Goal: Check status: Check status

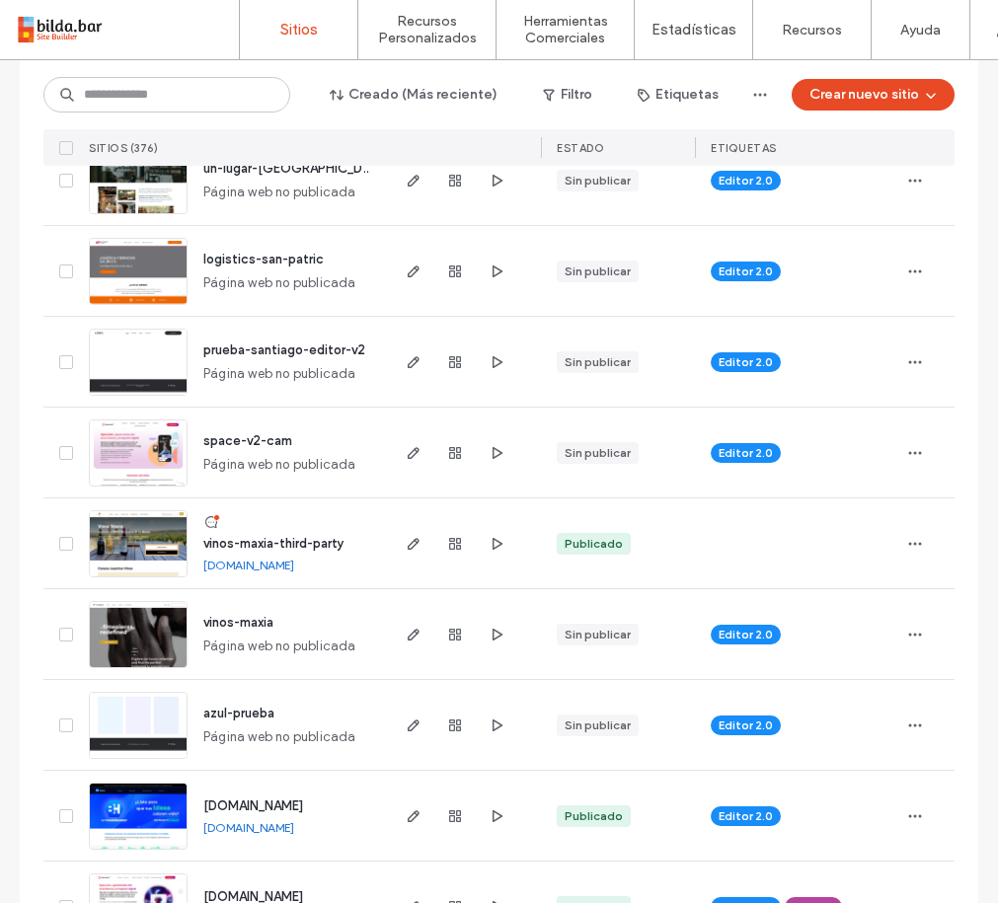
scroll to position [1016, 0]
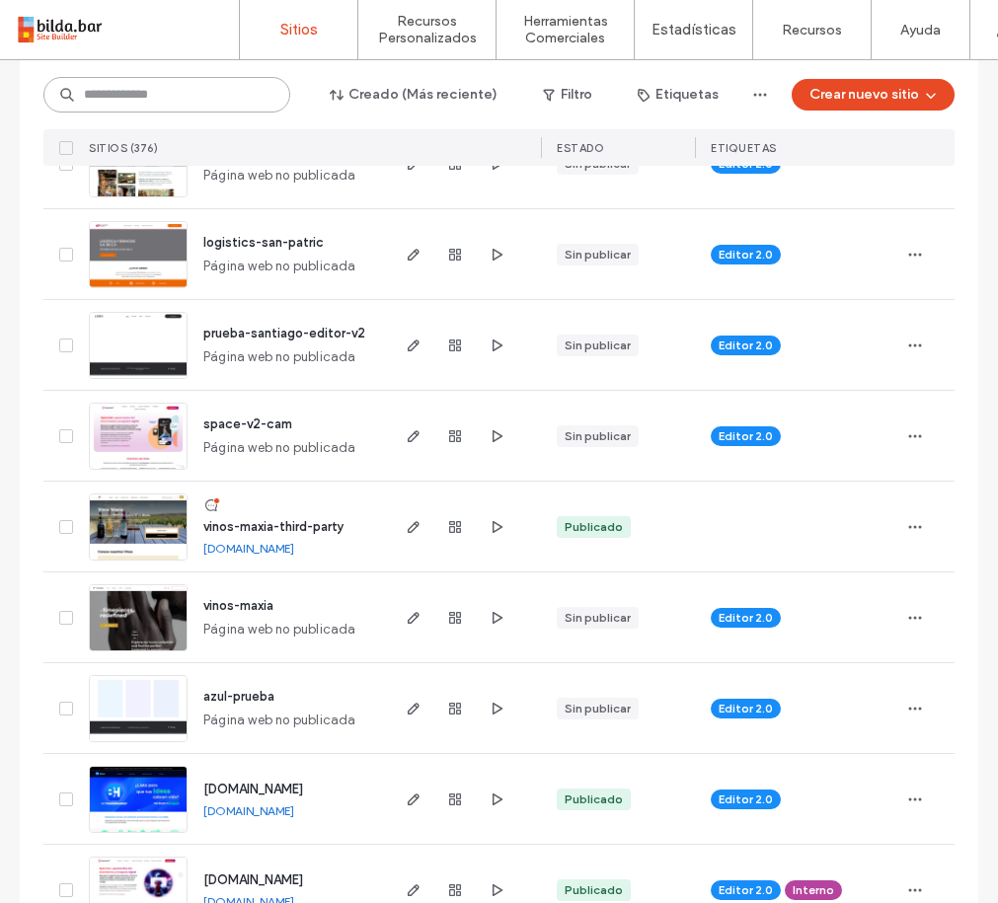
click at [221, 94] on input at bounding box center [166, 95] width 247 height 36
type input "****"
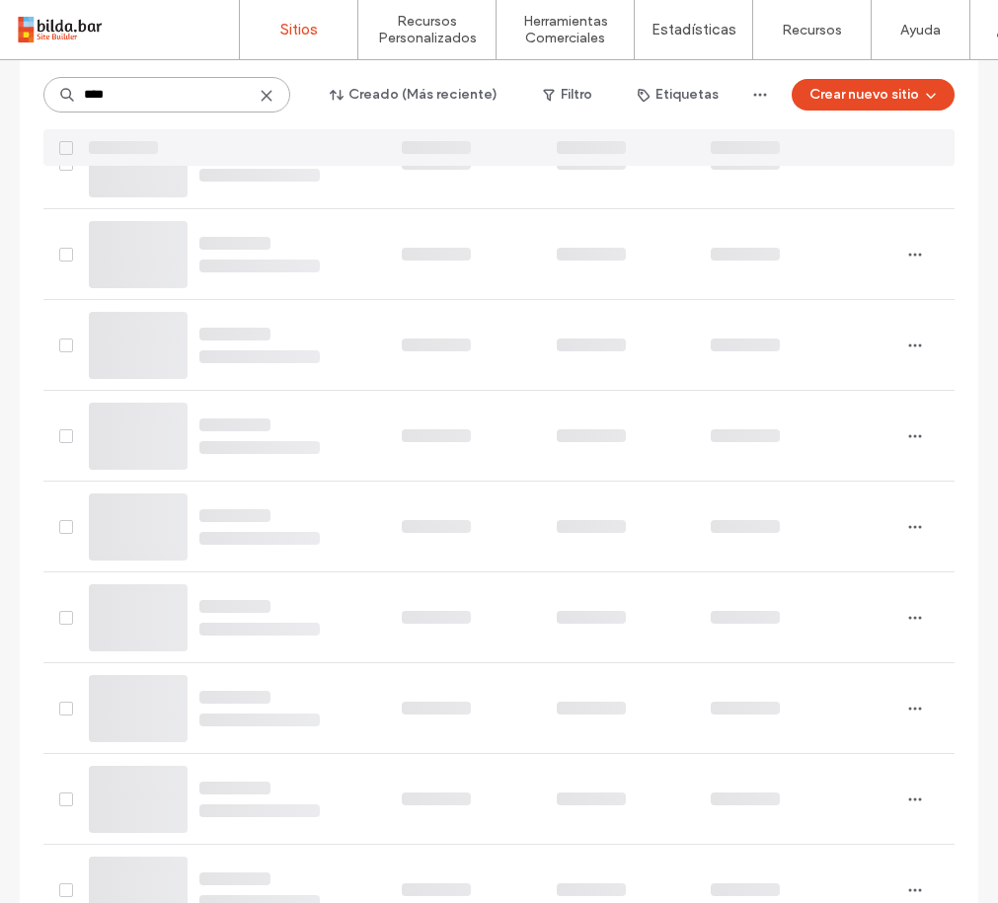
scroll to position [0, 0]
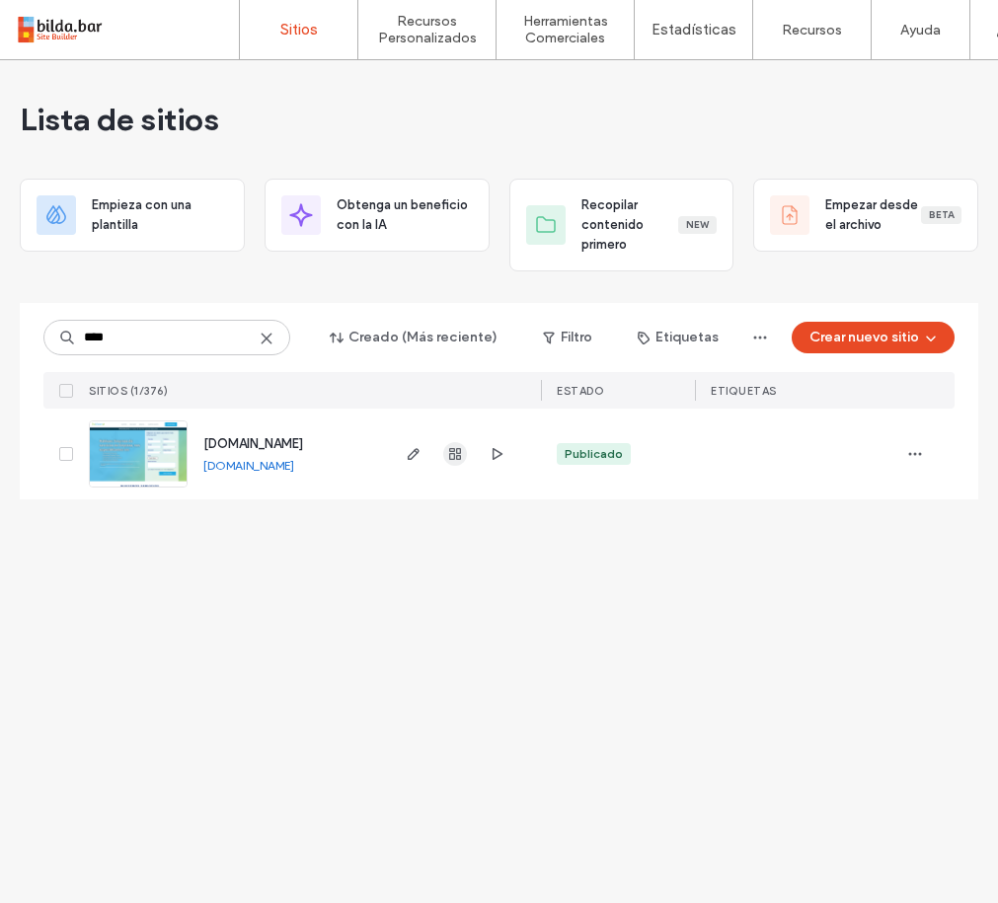
click at [455, 453] on icon "button" at bounding box center [455, 454] width 16 height 16
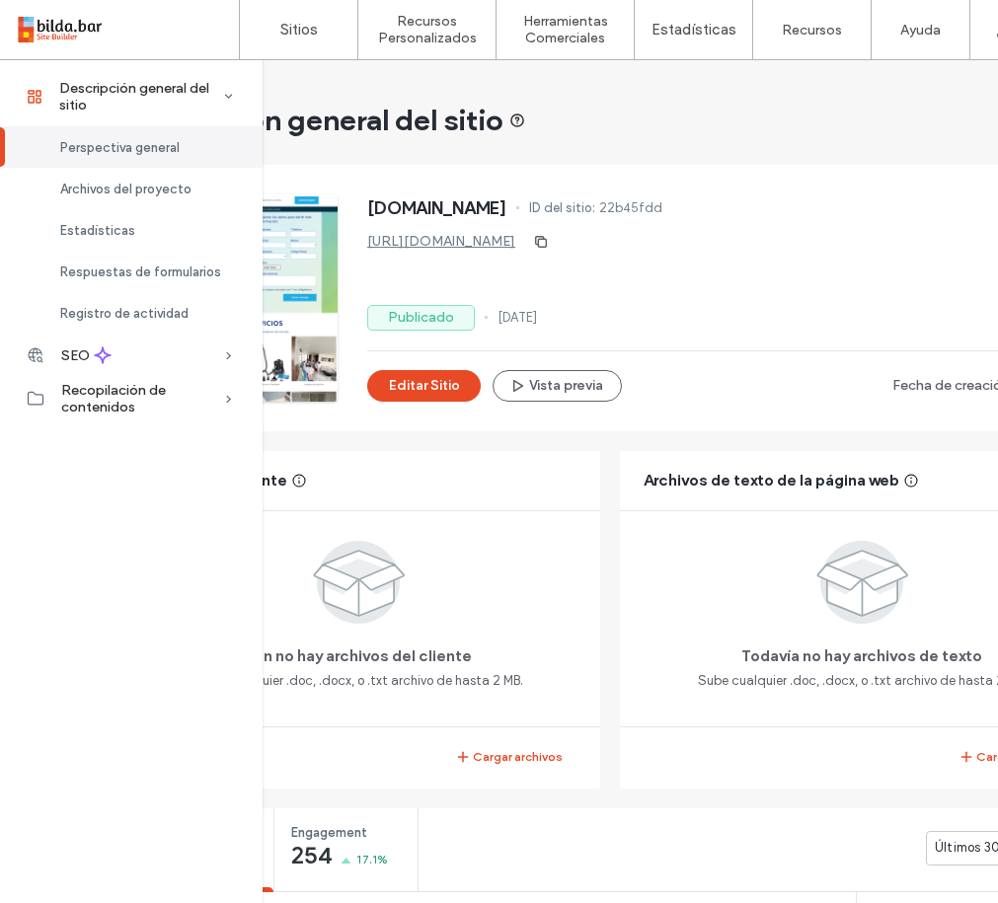
scroll to position [3, 0]
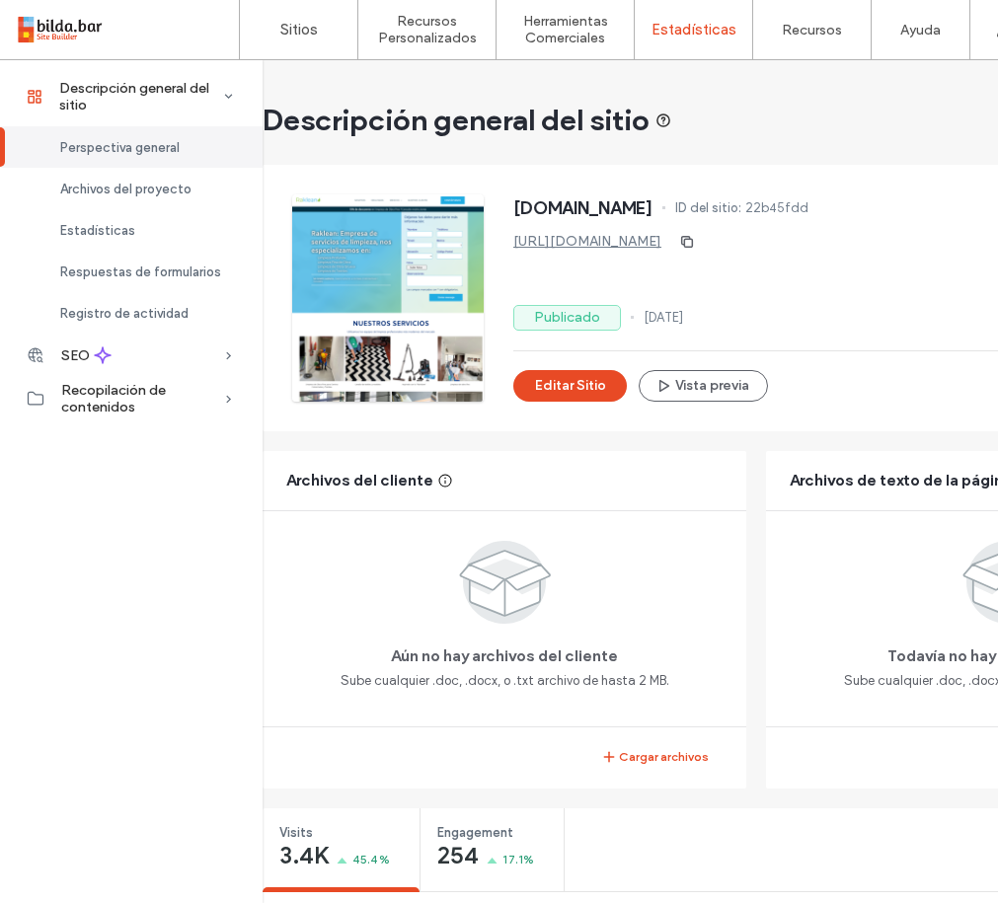
click at [692, 33] on label "Estadísticas" at bounding box center [693, 30] width 85 height 18
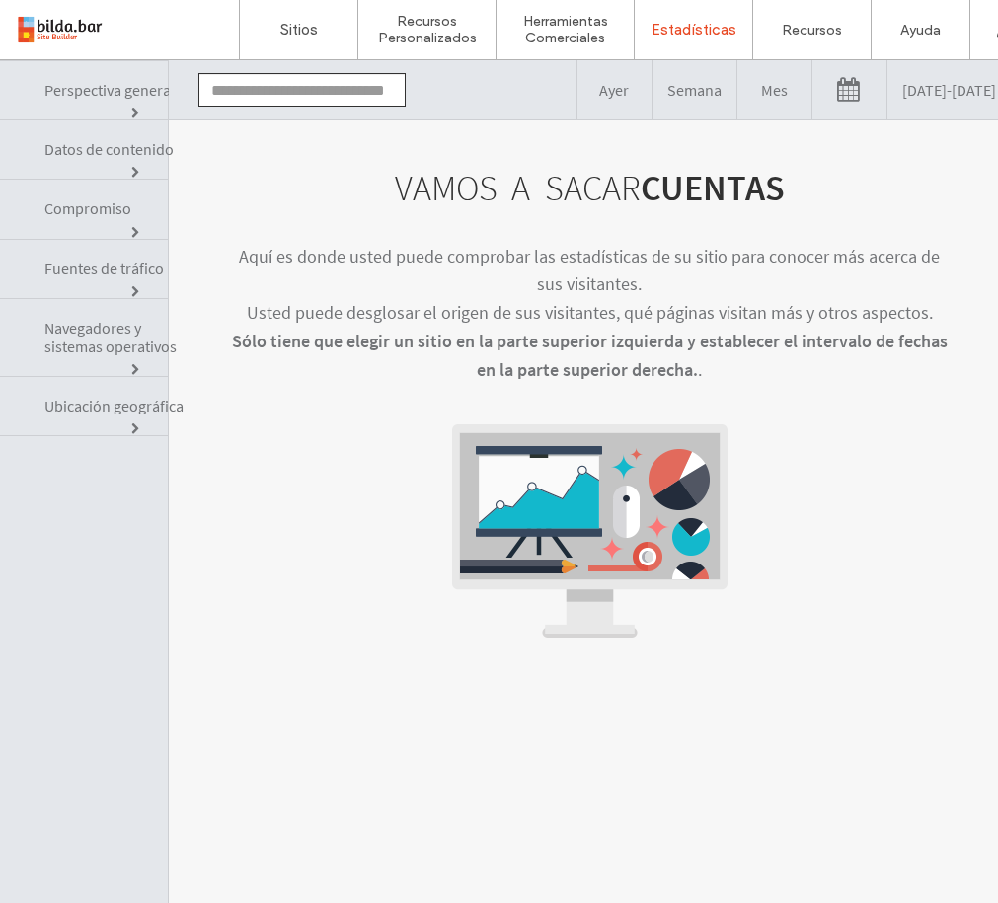
drag, startPoint x: 924, startPoint y: 94, endPoint x: 934, endPoint y: 96, distance: 10.1
click at [924, 94] on link "[DATE] - [DATE]" at bounding box center [948, 89] width 123 height 59
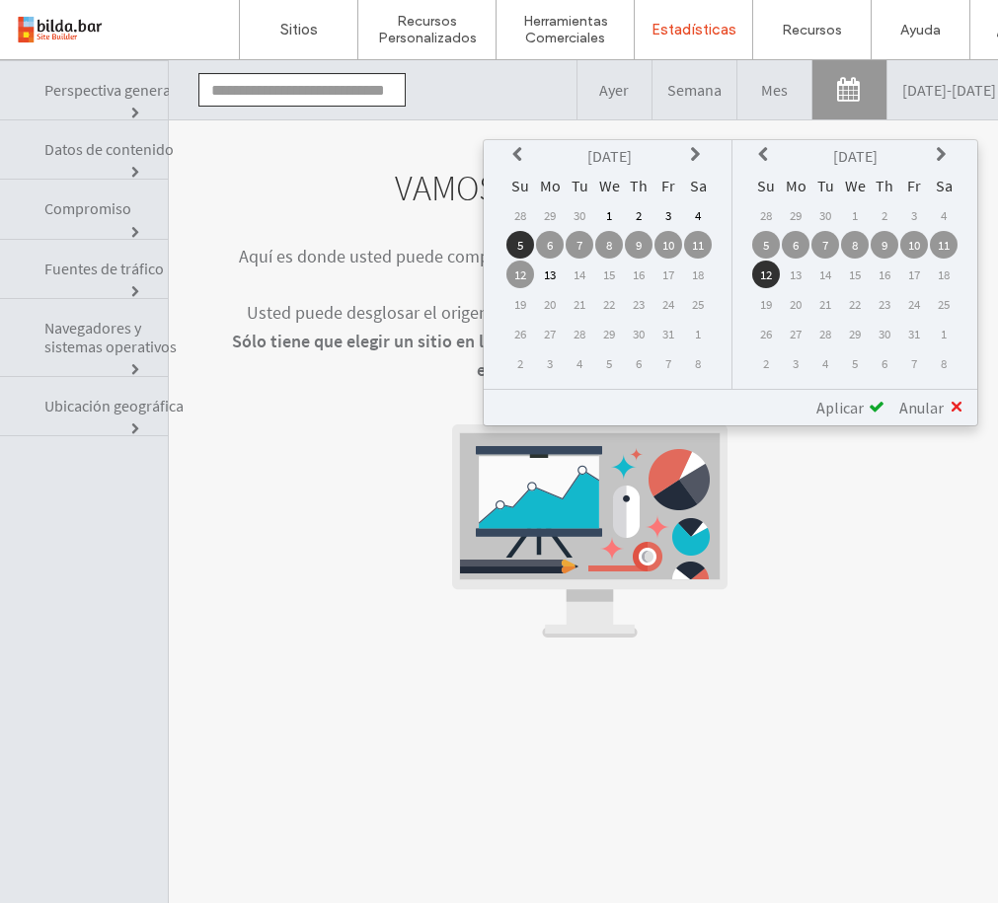
click at [525, 157] on icon at bounding box center [520, 155] width 16 height 16
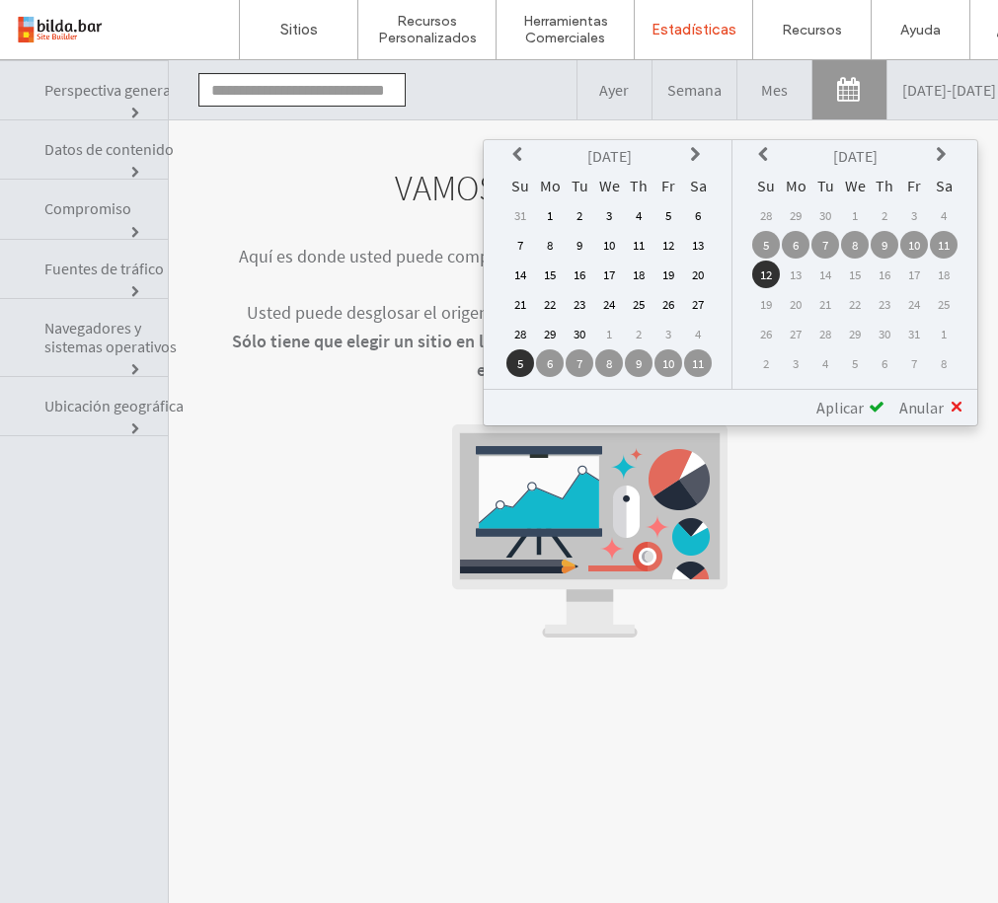
click at [554, 215] on td "1" at bounding box center [550, 215] width 28 height 28
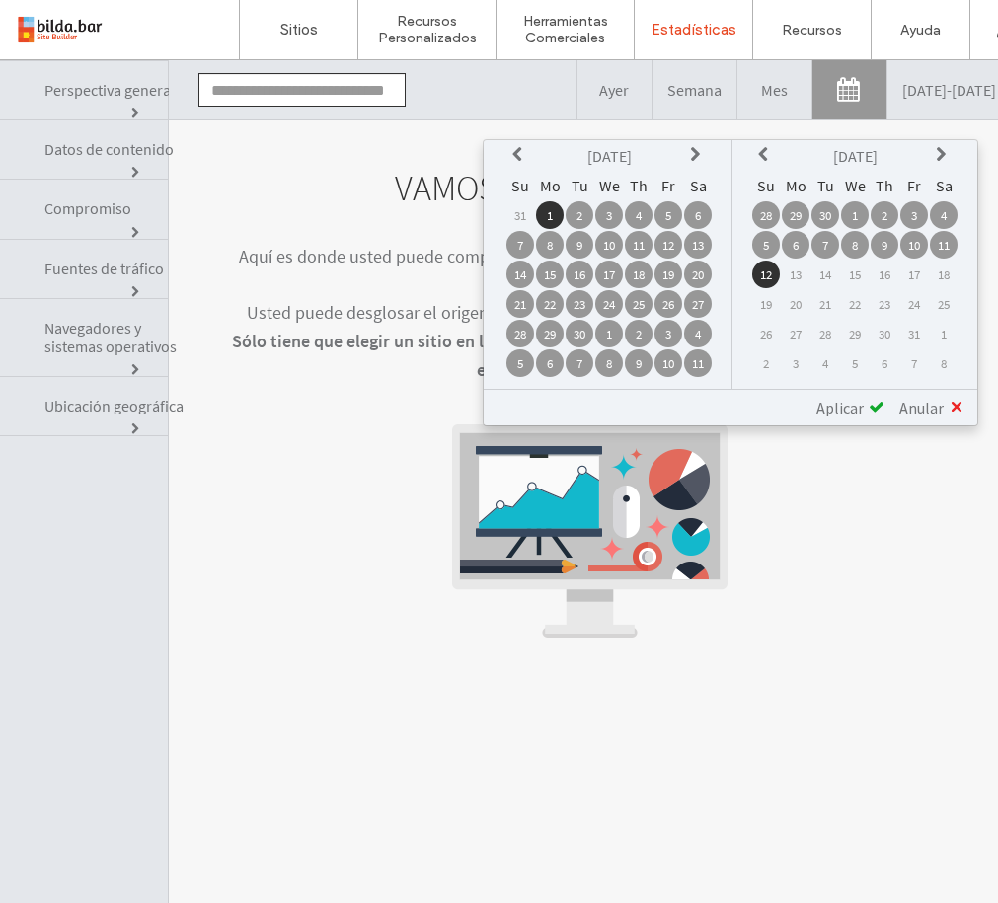
click at [766, 153] on icon at bounding box center [766, 155] width 16 height 16
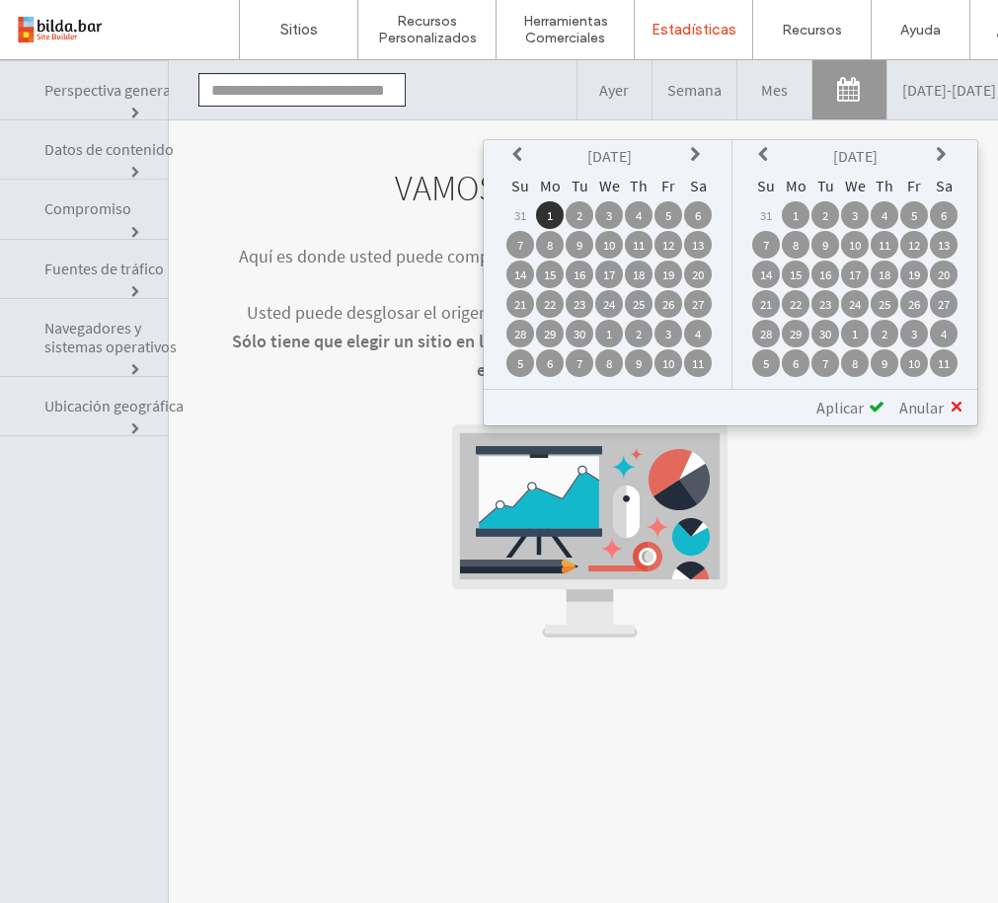
click at [825, 333] on td "30" at bounding box center [825, 334] width 28 height 28
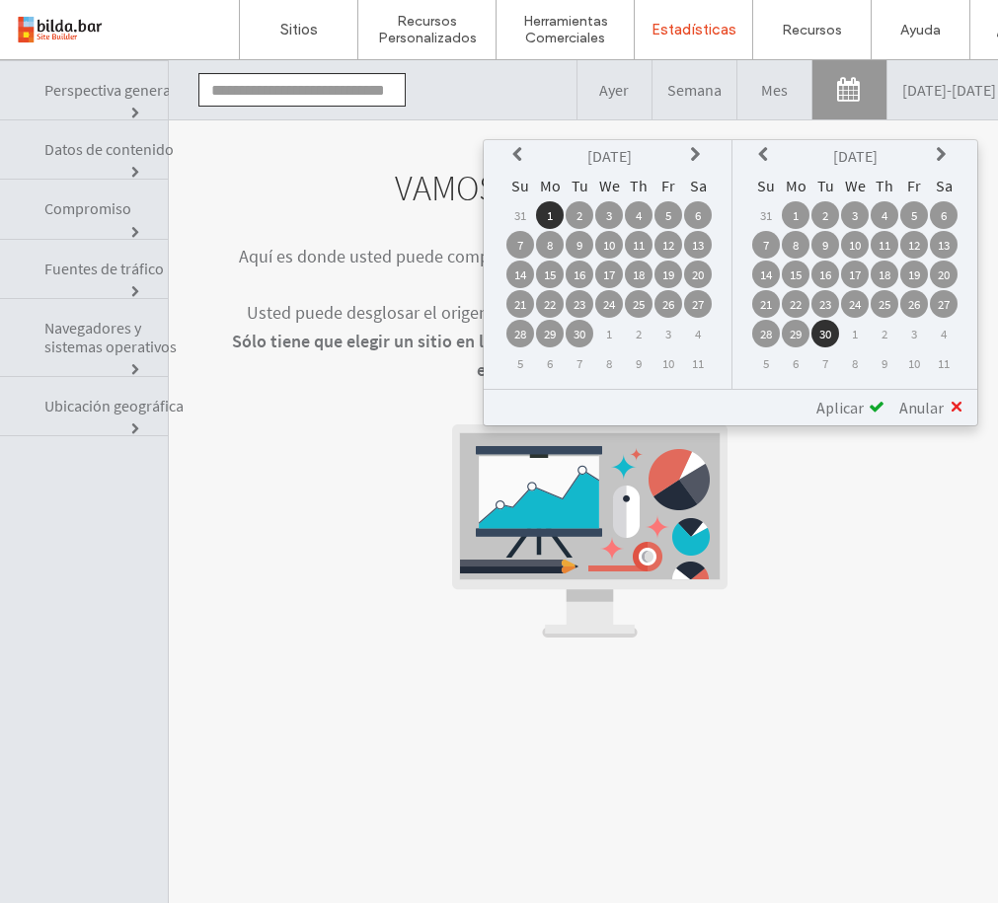
drag, startPoint x: 855, startPoint y: 405, endPoint x: 838, endPoint y: 399, distance: 18.7
click at [856, 403] on span "Aplicar" at bounding box center [839, 408] width 47 height 20
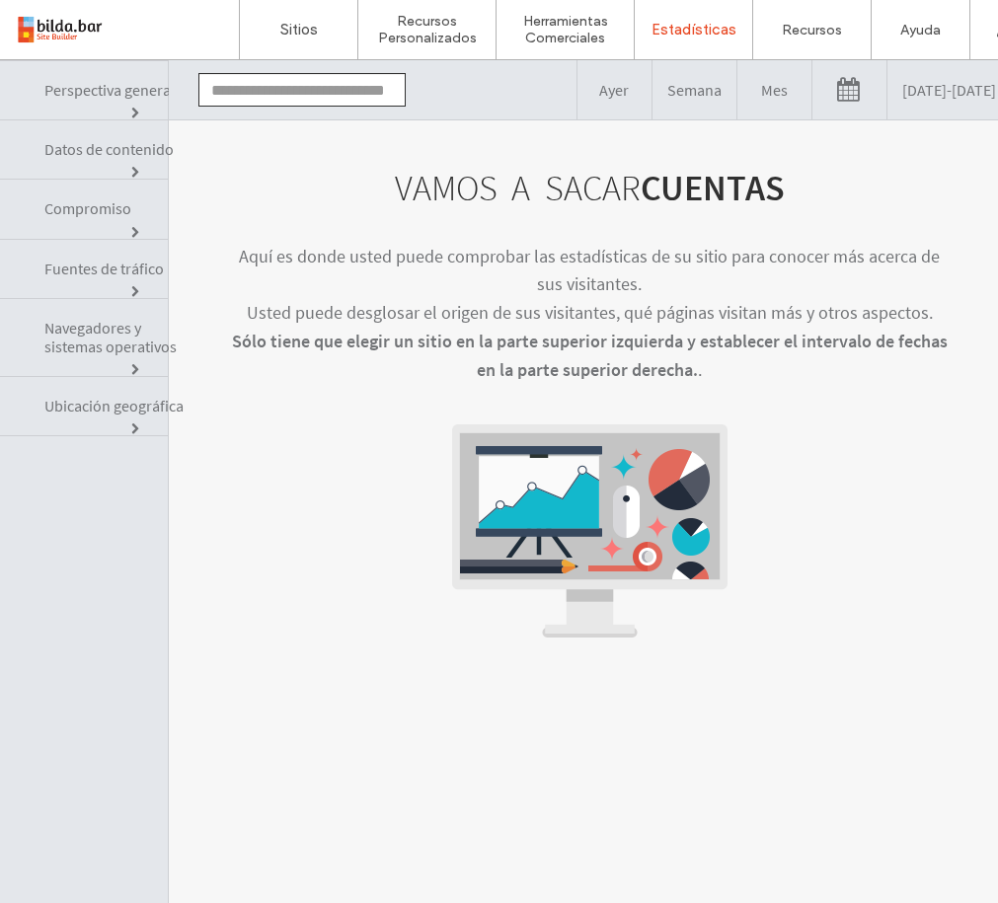
click at [86, 172] on link "Datos de contenido" at bounding box center [84, 149] width 168 height 59
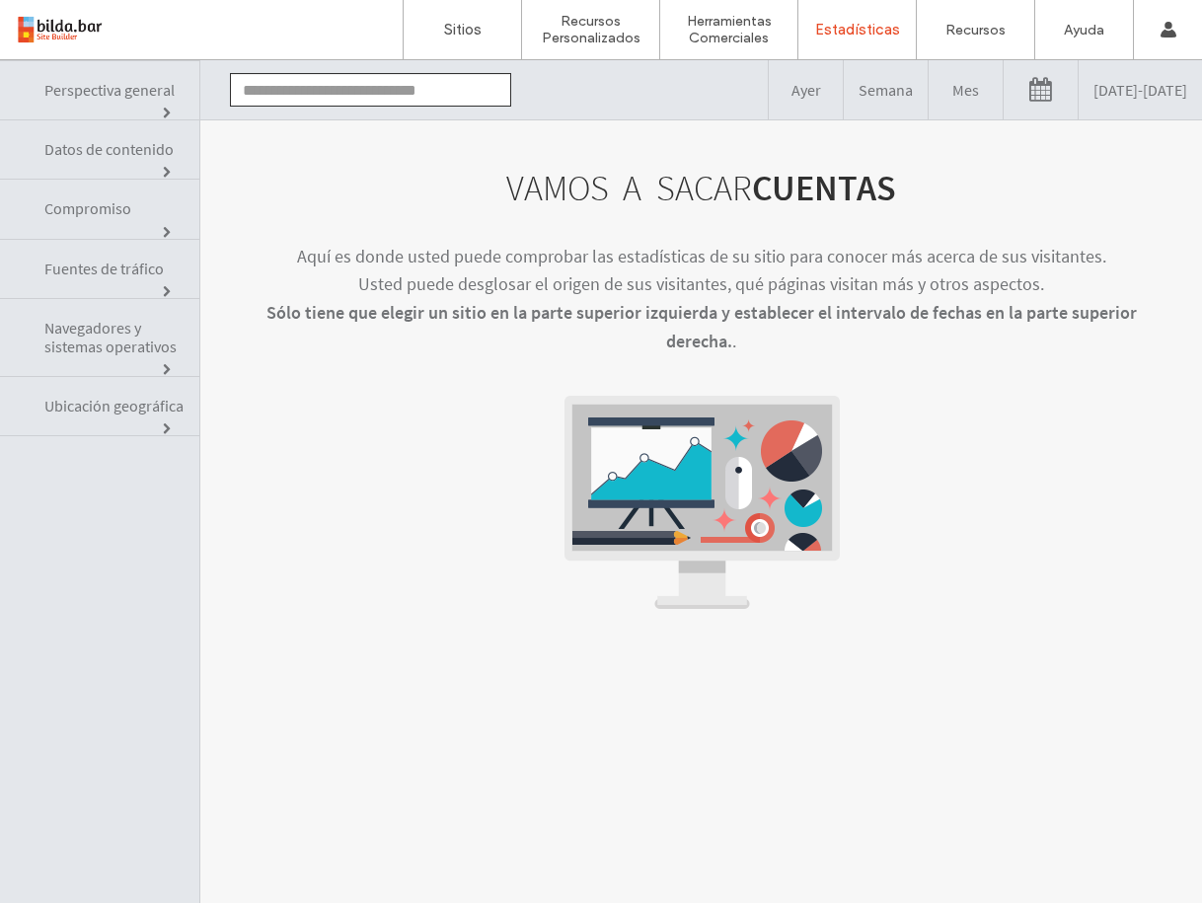
click at [155, 96] on span "Perspectiva general" at bounding box center [118, 90] width 148 height 19
drag, startPoint x: 334, startPoint y: 87, endPoint x: 319, endPoint y: 87, distance: 15.8
click at [334, 87] on input "text" at bounding box center [370, 90] width 281 height 34
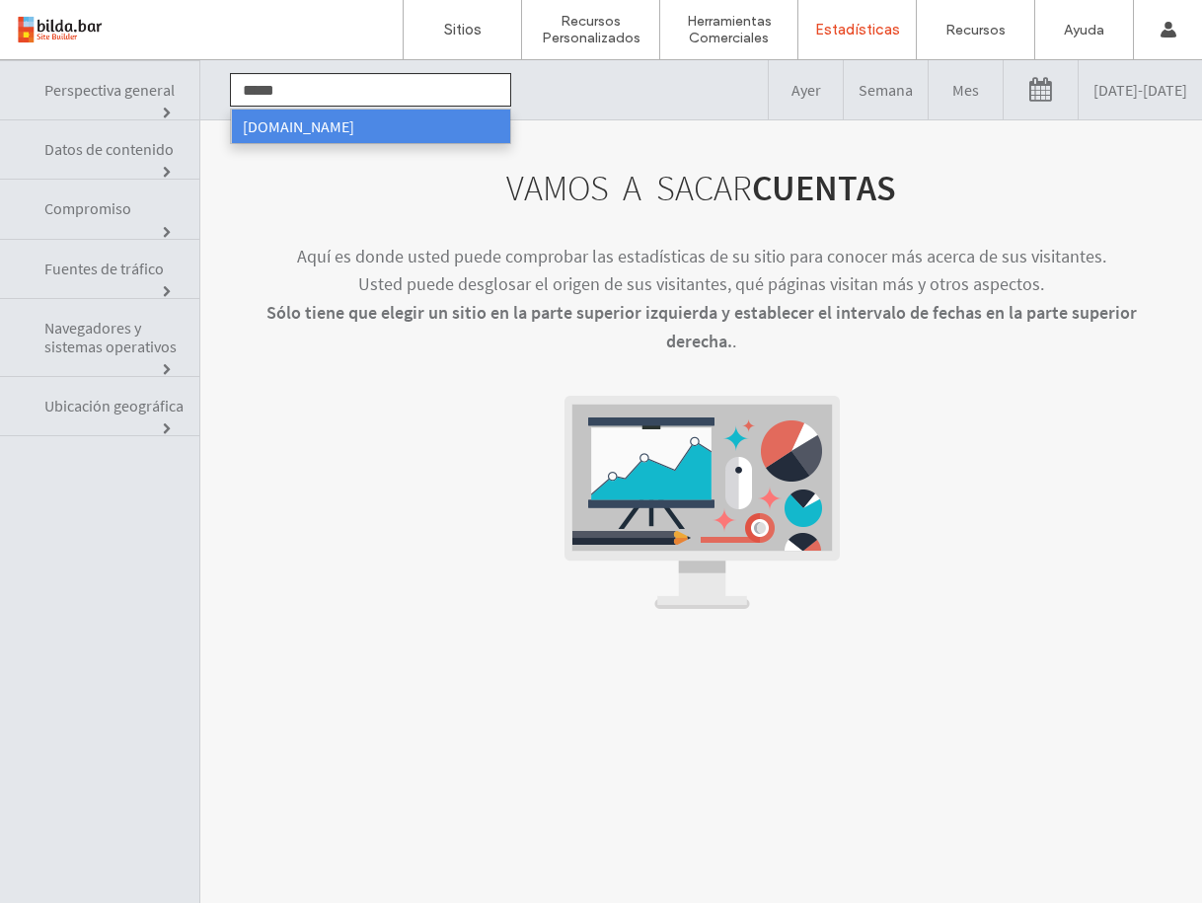
click at [271, 118] on li "[DOMAIN_NAME]" at bounding box center [370, 127] width 279 height 34
type input "**********"
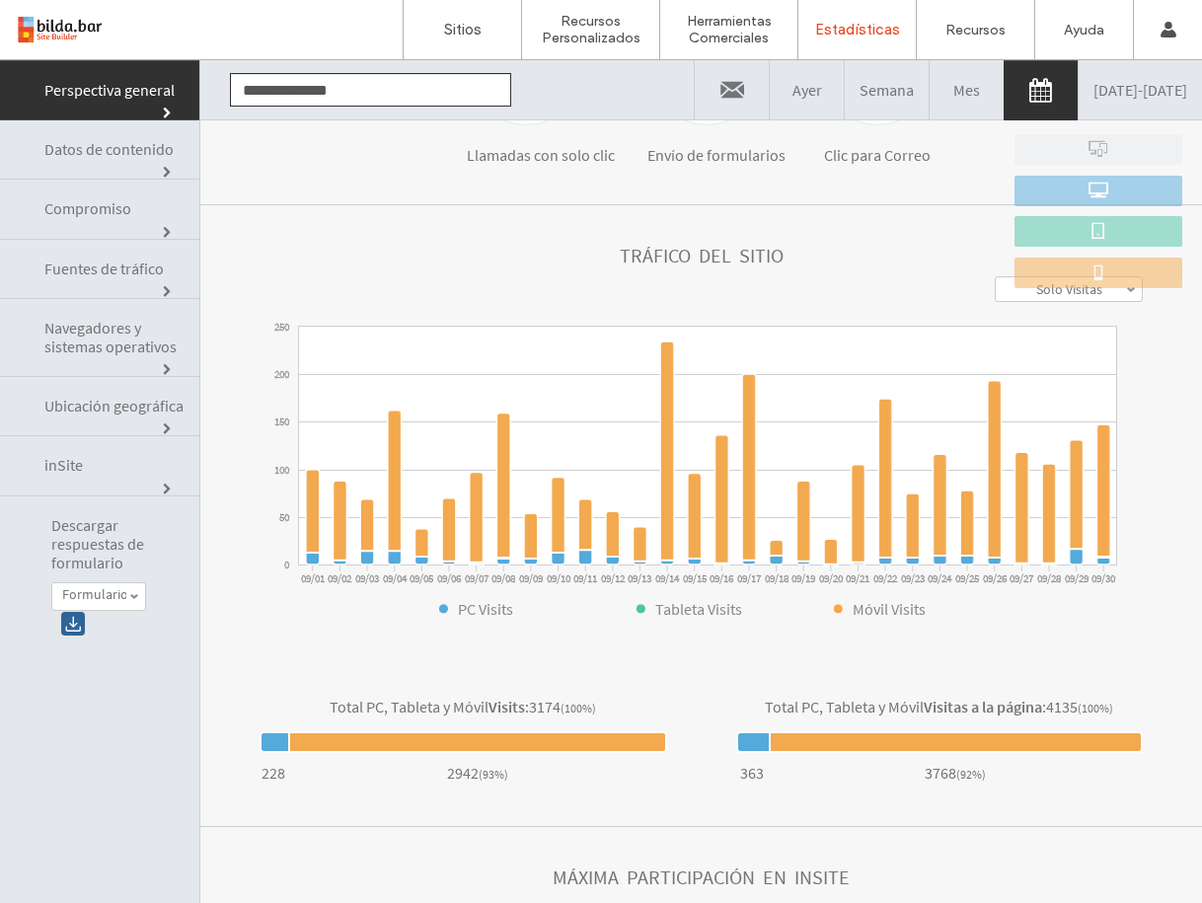
scroll to position [441, 0]
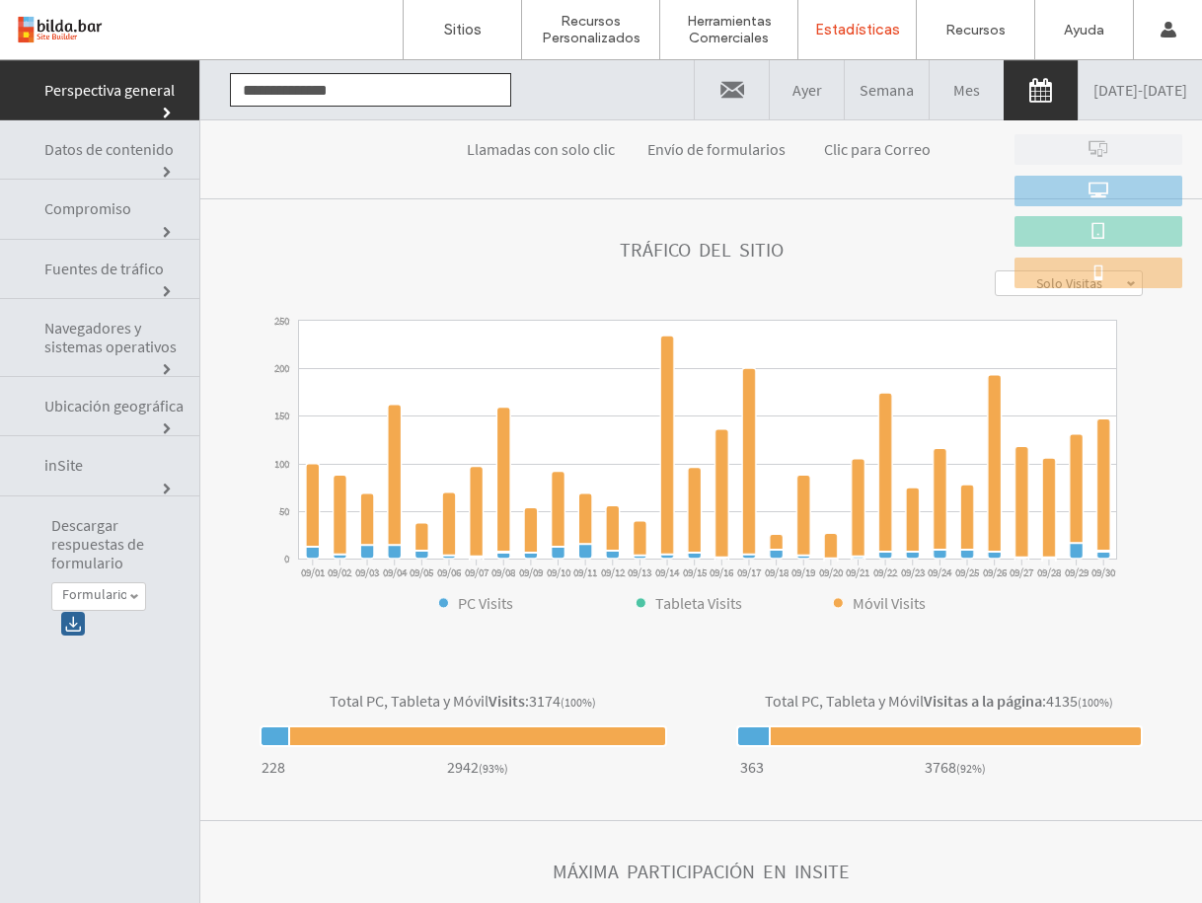
click at [997, 84] on link "[DATE] - [DATE]" at bounding box center [1139, 89] width 123 height 59
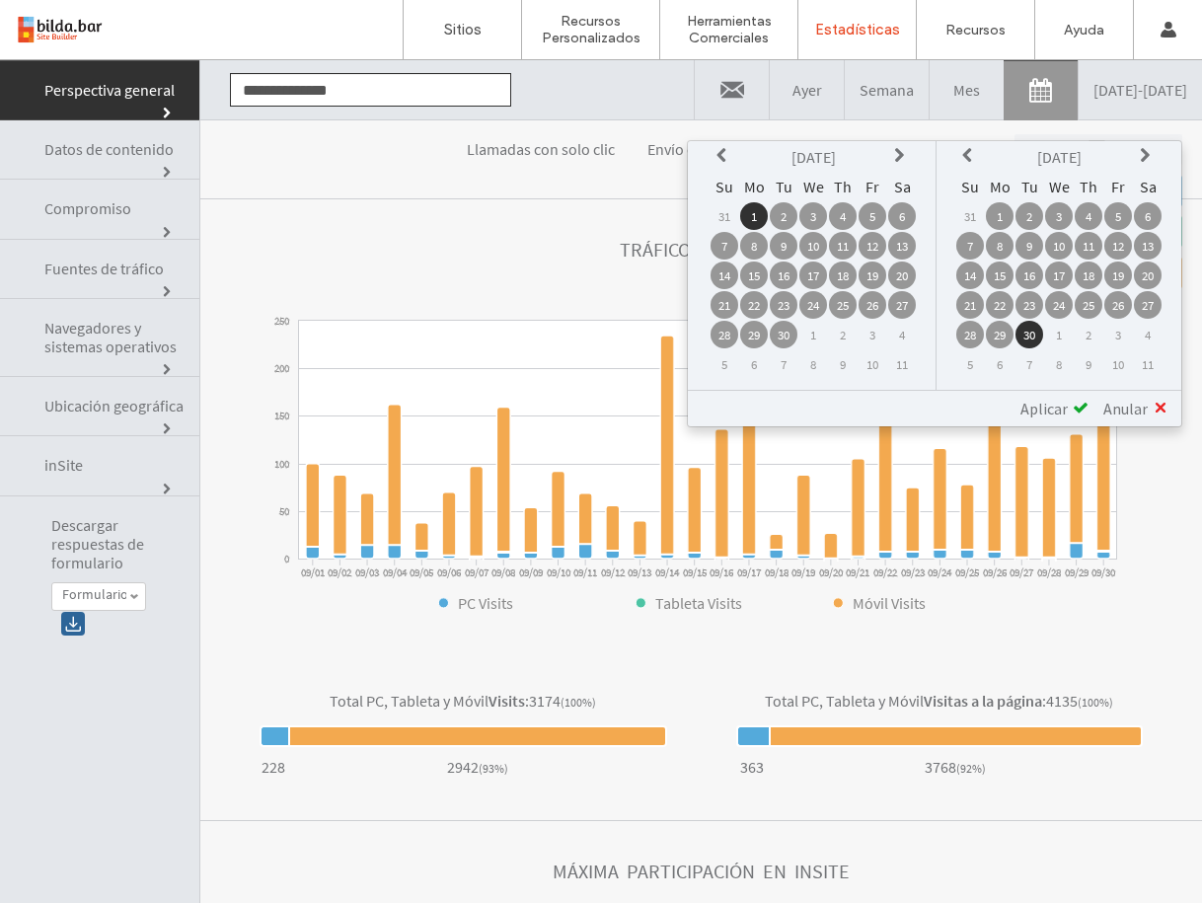
click at [719, 149] on icon at bounding box center [724, 156] width 16 height 16
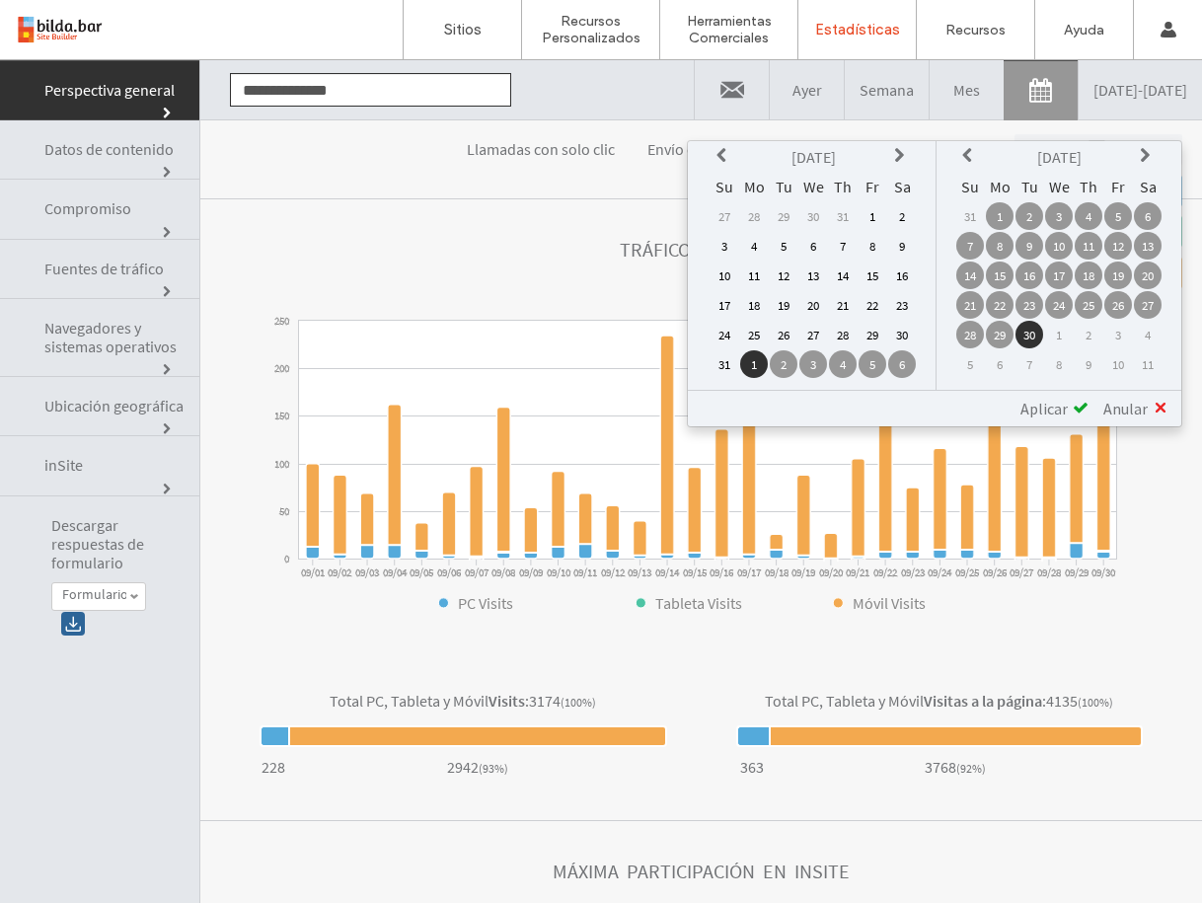
click at [870, 210] on td "1" at bounding box center [872, 216] width 28 height 28
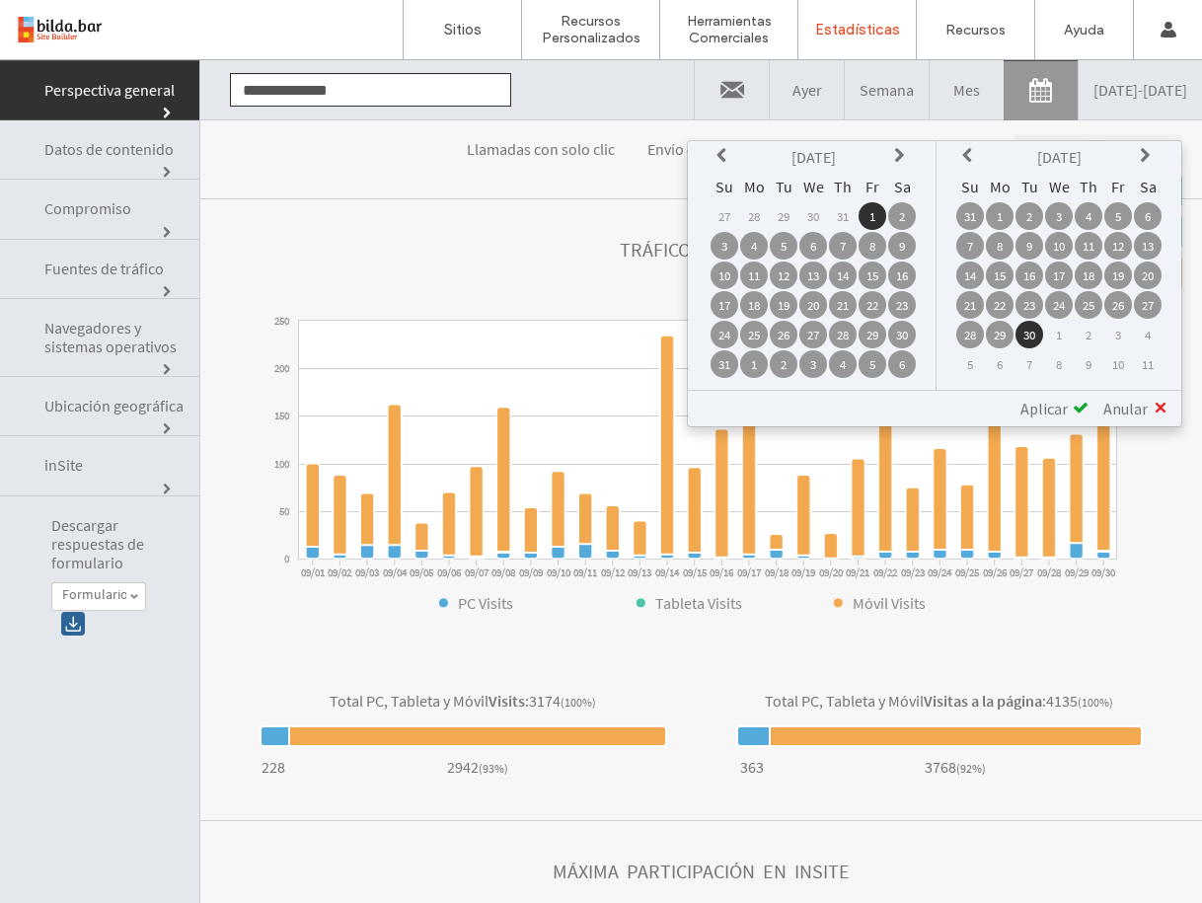
click at [970, 208] on td "31" at bounding box center [970, 216] width 28 height 28
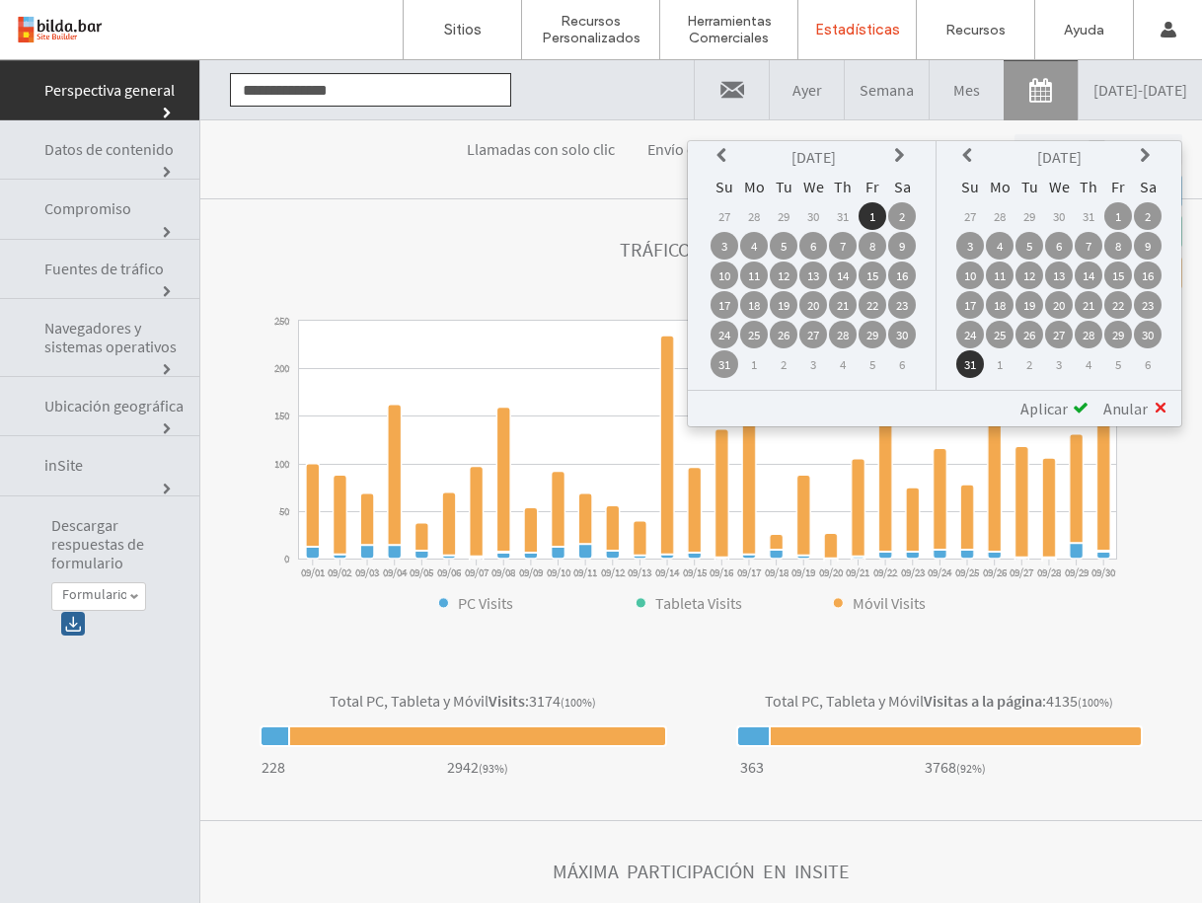
click at [997, 407] on span "Aplicar" at bounding box center [1043, 409] width 47 height 20
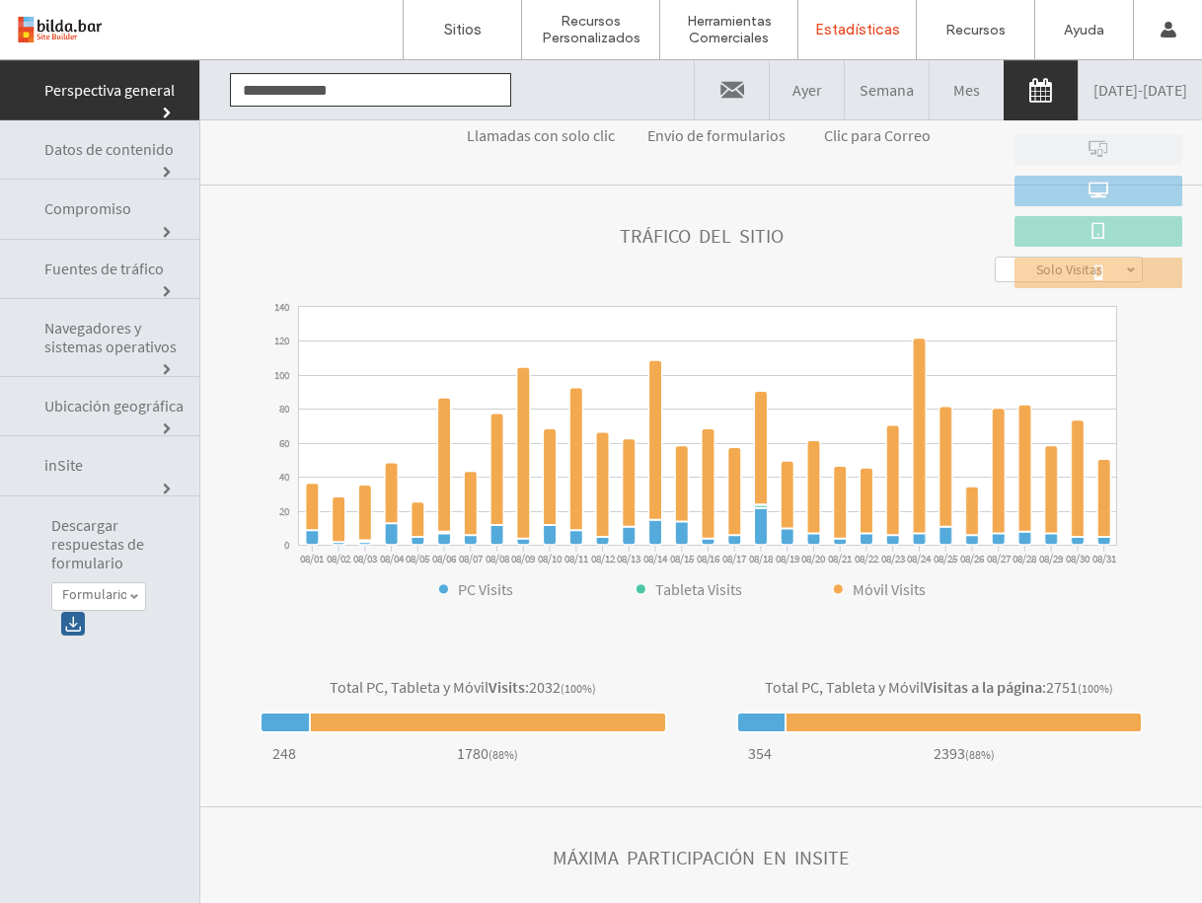
scroll to position [23, 0]
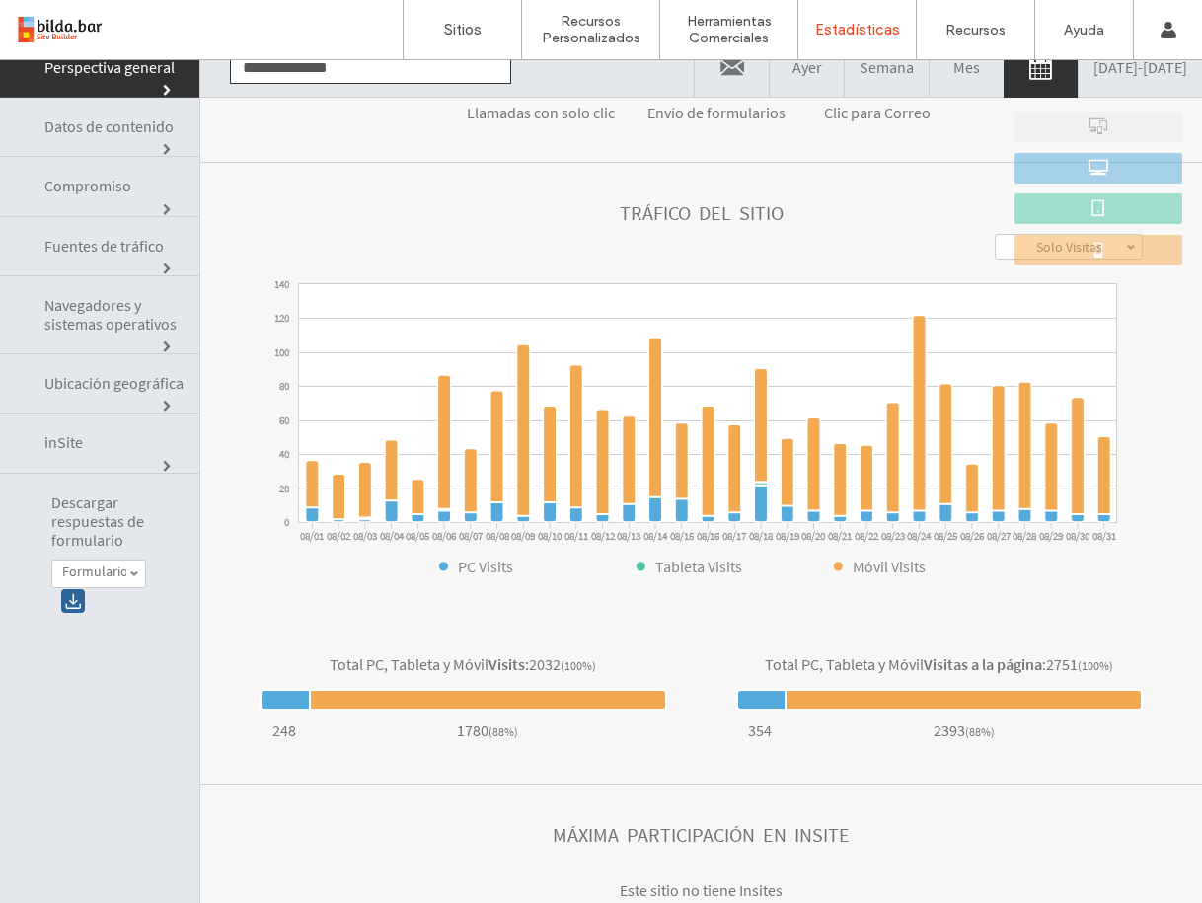
click at [997, 76] on link "[DATE] - [DATE]" at bounding box center [1139, 66] width 123 height 59
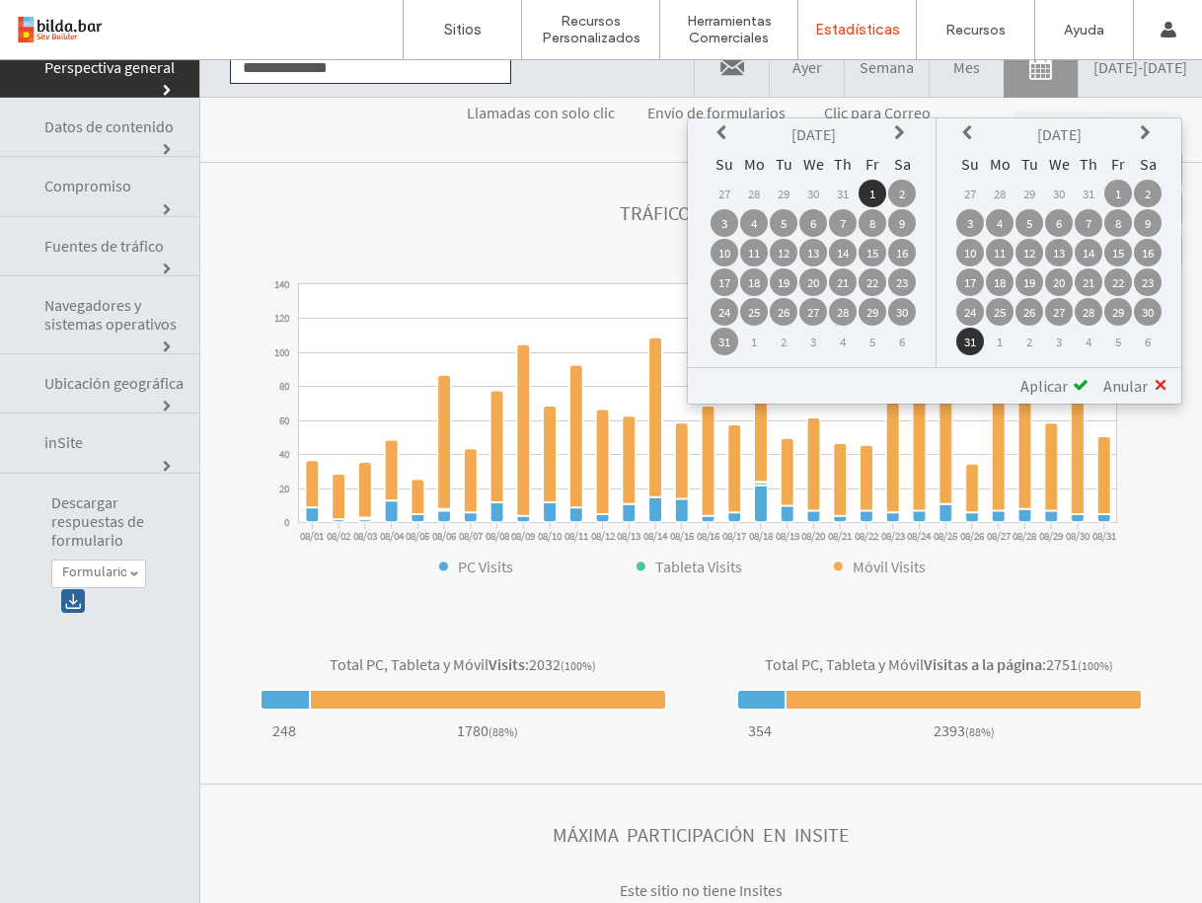
click at [997, 127] on th at bounding box center [1148, 134] width 28 height 28
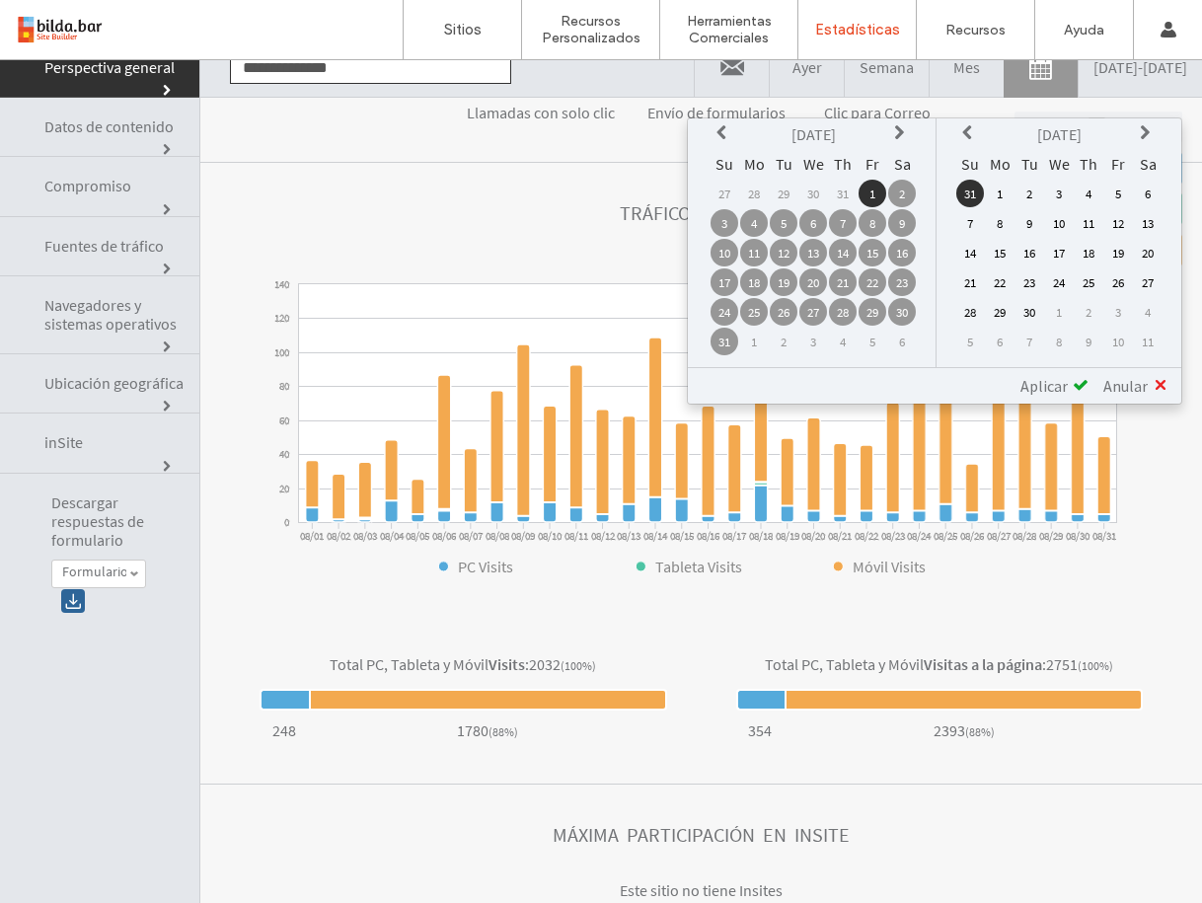
click at [997, 193] on td "1" at bounding box center [1000, 194] width 28 height 28
click at [997, 317] on td "30" at bounding box center [1029, 312] width 28 height 28
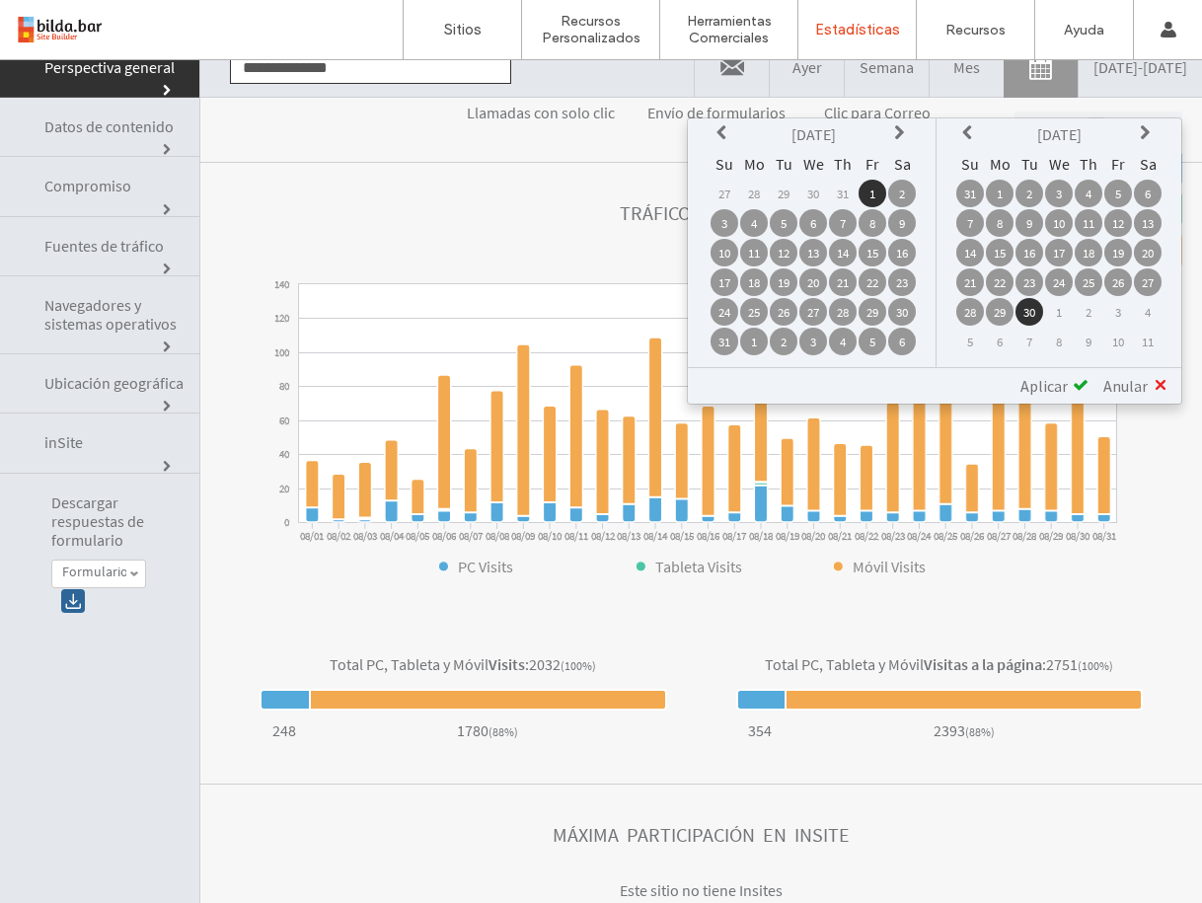
click at [897, 127] on icon at bounding box center [902, 133] width 16 height 16
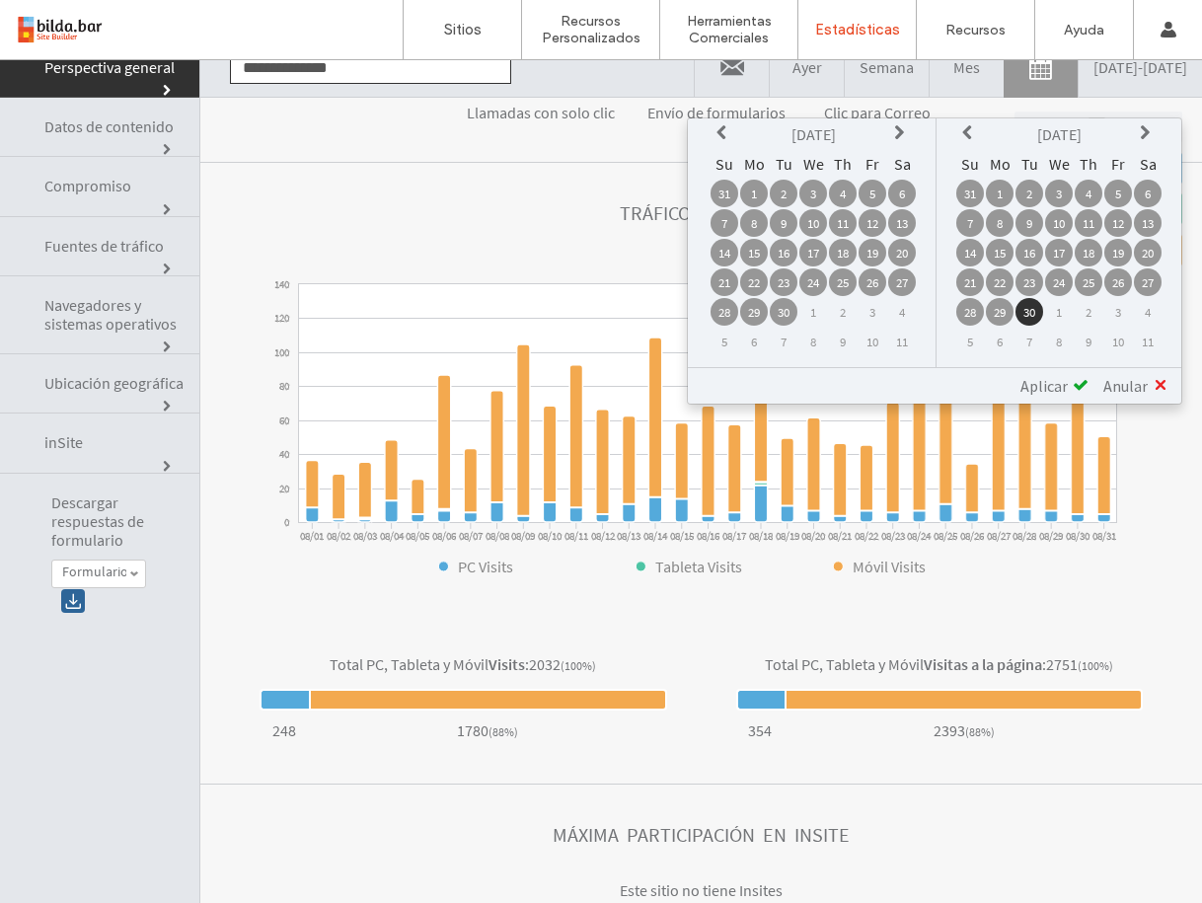
click at [752, 191] on td "1" at bounding box center [754, 194] width 28 height 28
click at [997, 391] on span "Aplicar" at bounding box center [1043, 386] width 47 height 20
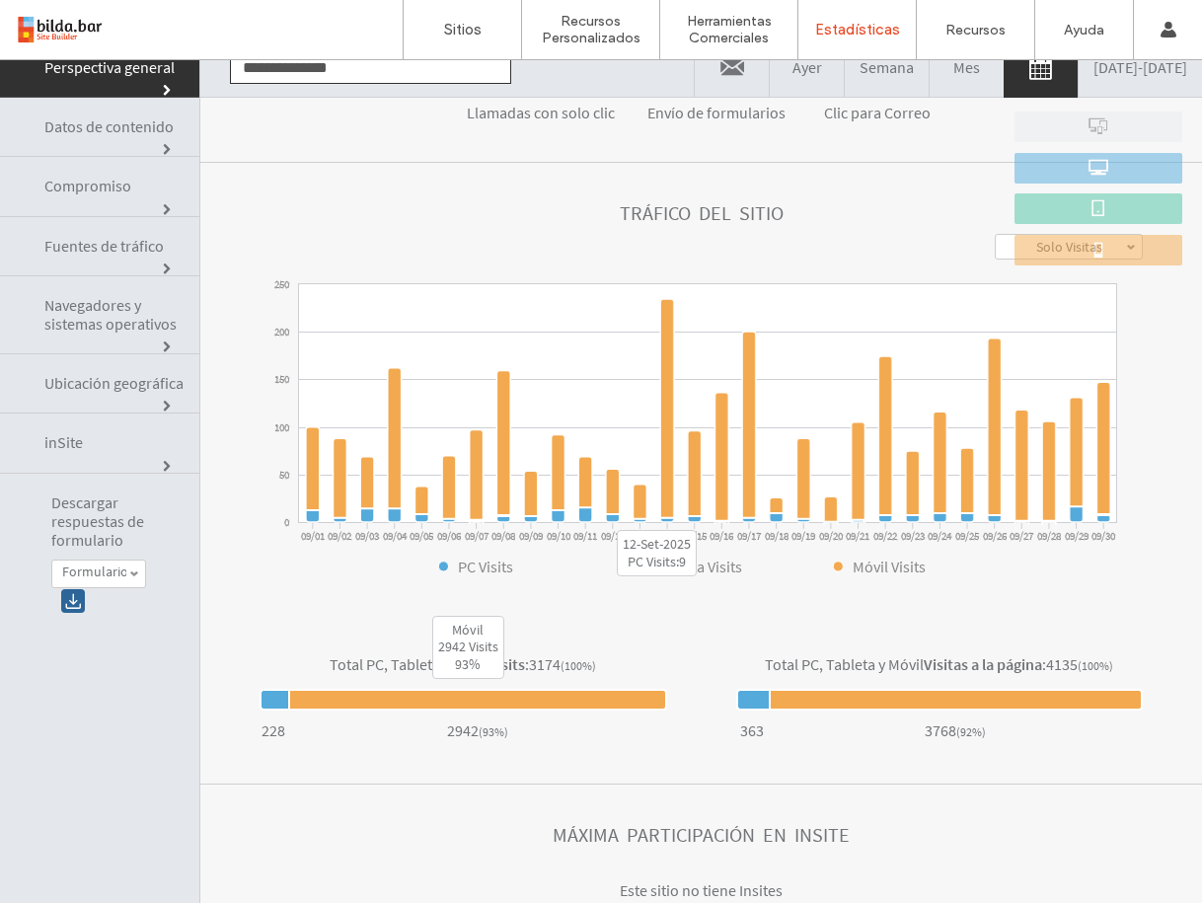
drag, startPoint x: 434, startPoint y: 728, endPoint x: 465, endPoint y: 704, distance: 38.7
click at [434, 728] on div "2942 ( 93% )" at bounding box center [477, 730] width 379 height 20
drag, startPoint x: 555, startPoint y: 664, endPoint x: 459, endPoint y: 699, distance: 102.7
click at [528, 667] on div "Total PC, Tableta y Móvil Visits : 3174 (100%)" at bounding box center [462, 664] width 407 height 20
copy span "3174"
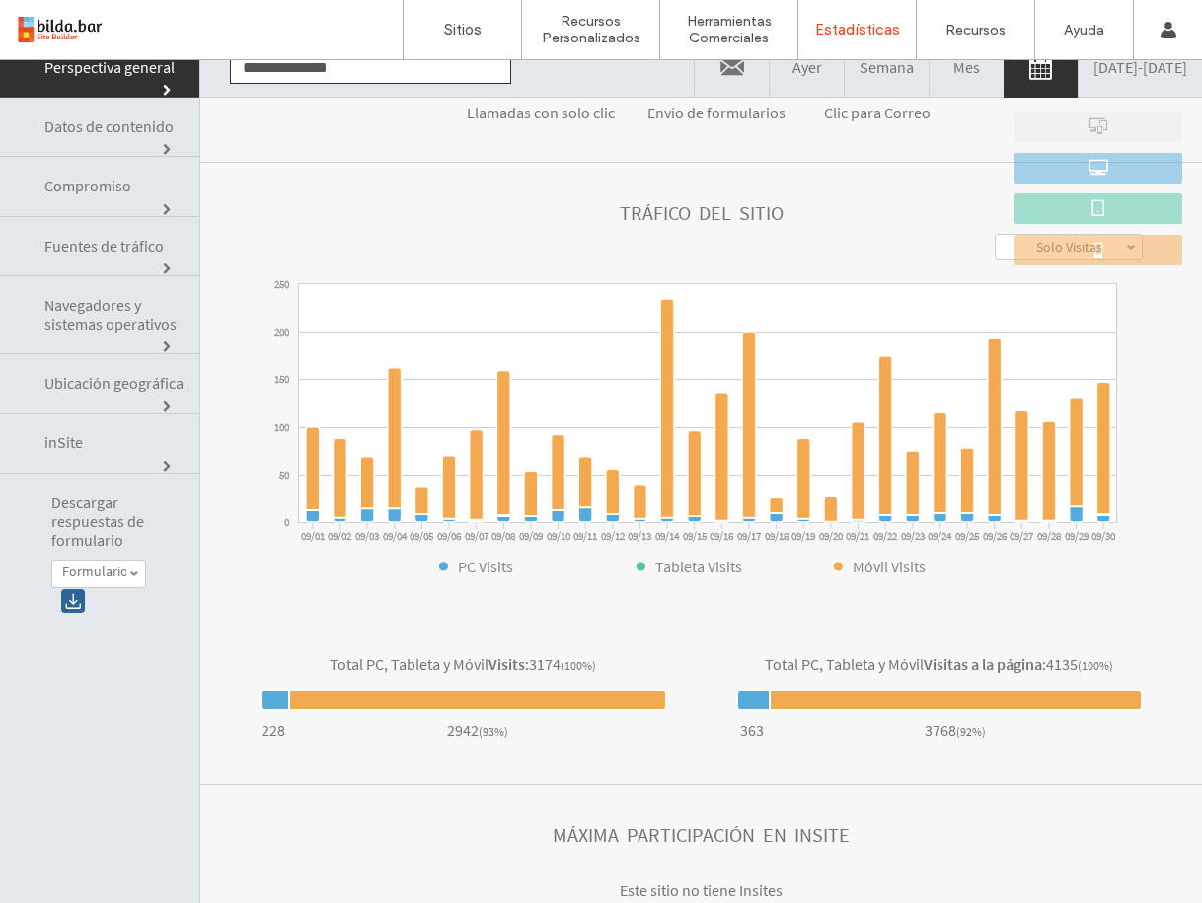
click at [276, 695] on div at bounding box center [273, 700] width 29 height 22
